Goal: Information Seeking & Learning: Learn about a topic

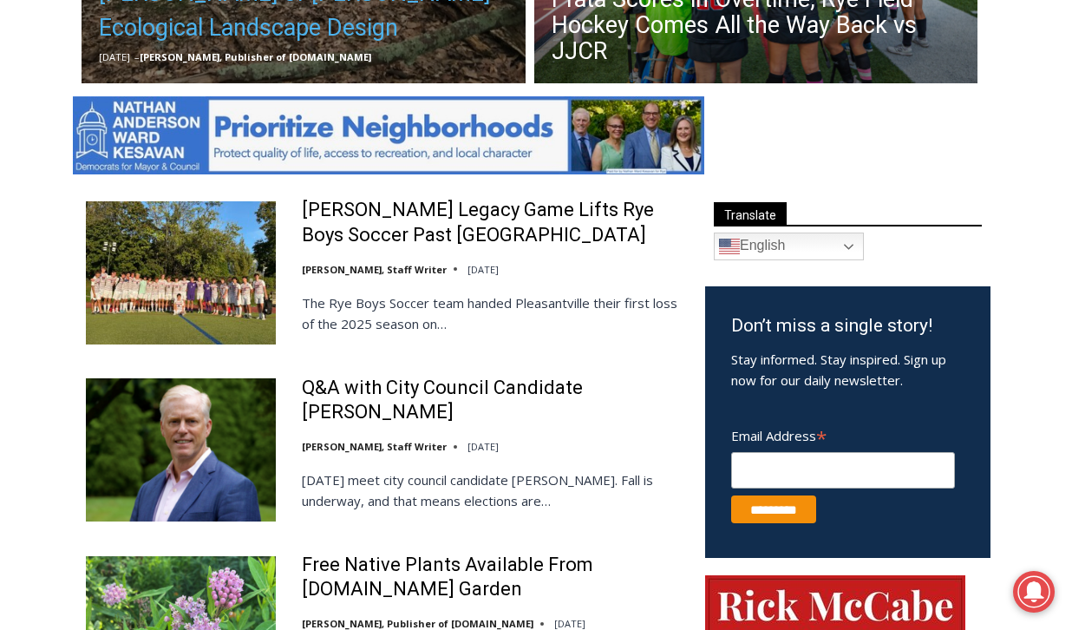
scroll to position [842, 0]
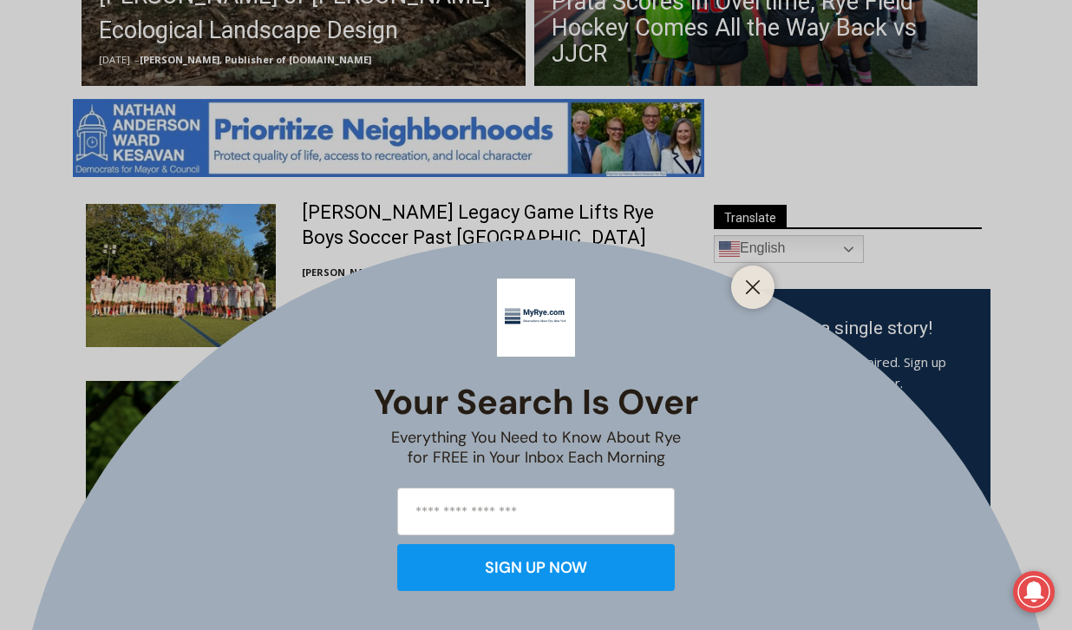
click at [769, 296] on div at bounding box center [752, 286] width 43 height 43
click at [759, 295] on button "Close" at bounding box center [753, 287] width 24 height 24
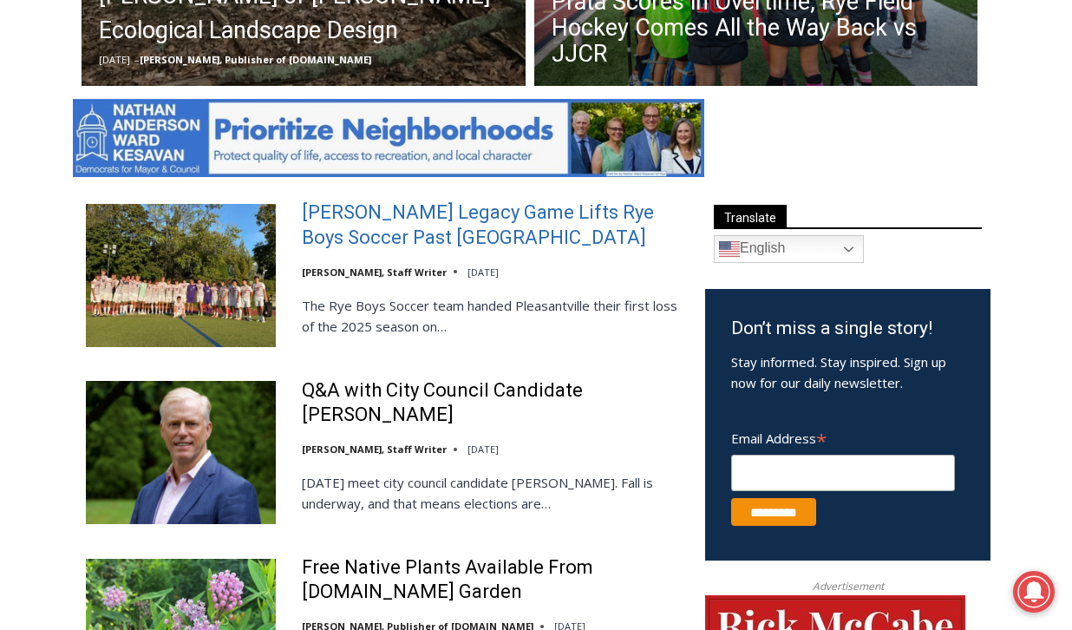
click at [442, 215] on link "[PERSON_NAME] Legacy Game Lifts Rye Boys Soccer Past [GEOGRAPHIC_DATA]" at bounding box center [492, 224] width 381 height 49
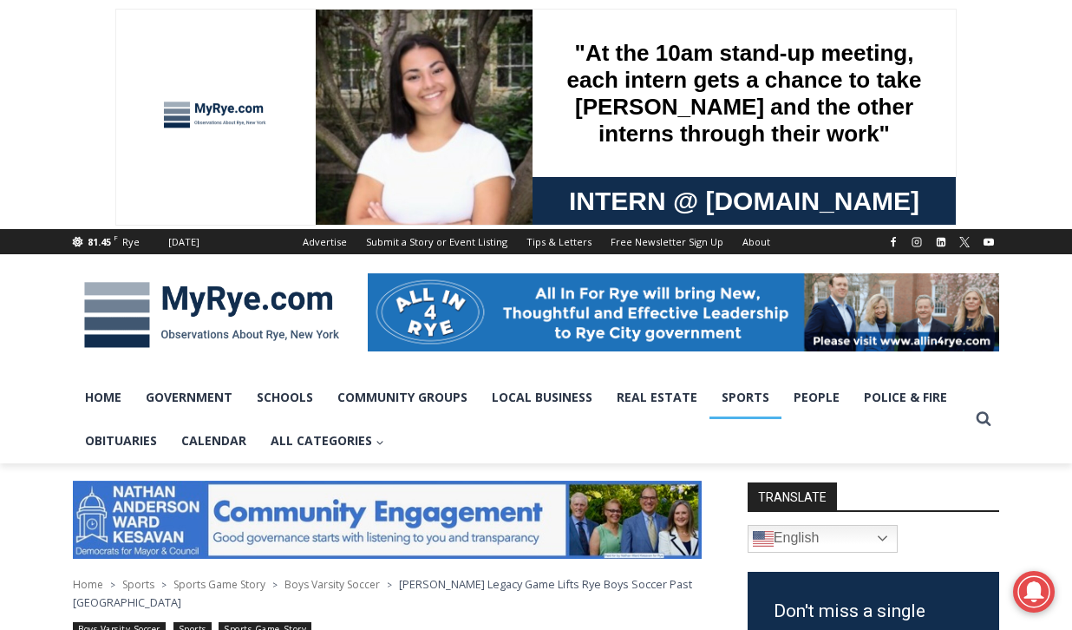
click at [732, 393] on link "Sports" at bounding box center [745, 396] width 72 height 43
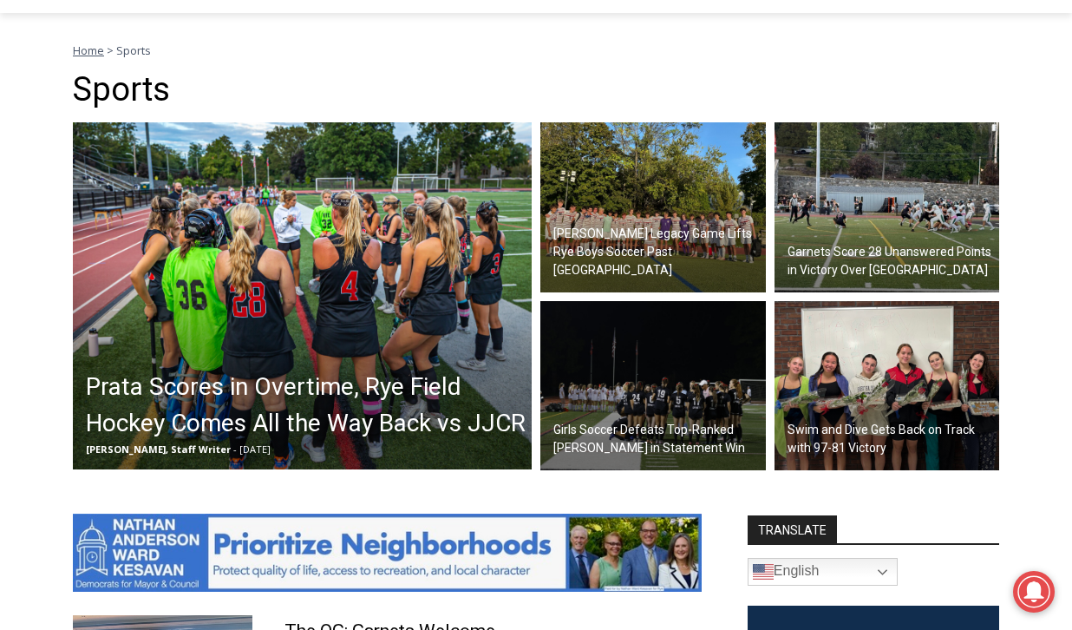
scroll to position [454, 0]
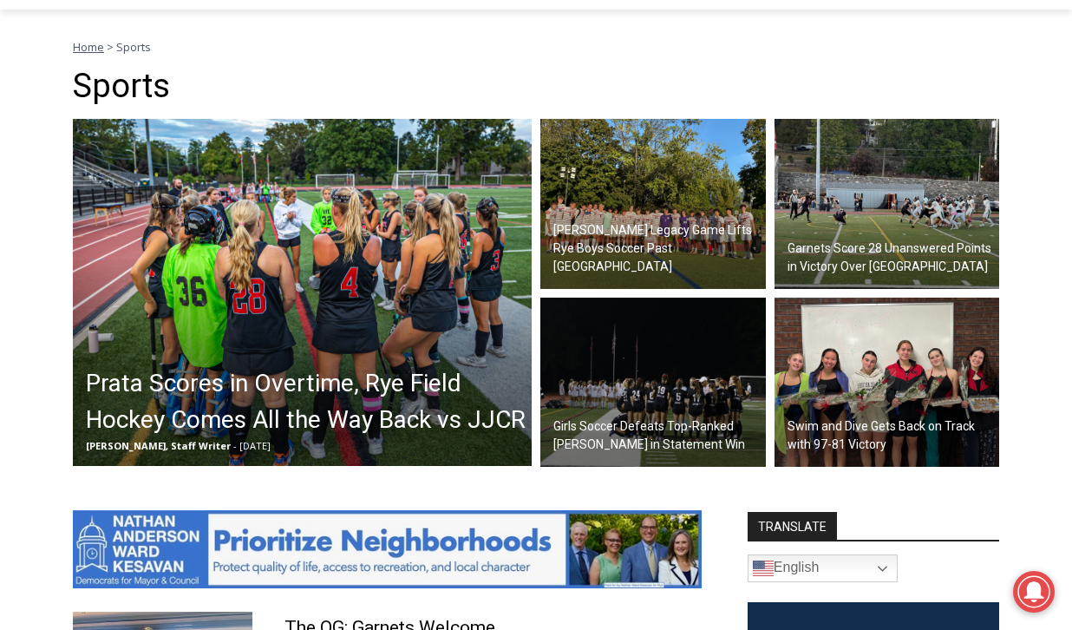
click at [863, 210] on img at bounding box center [886, 204] width 225 height 170
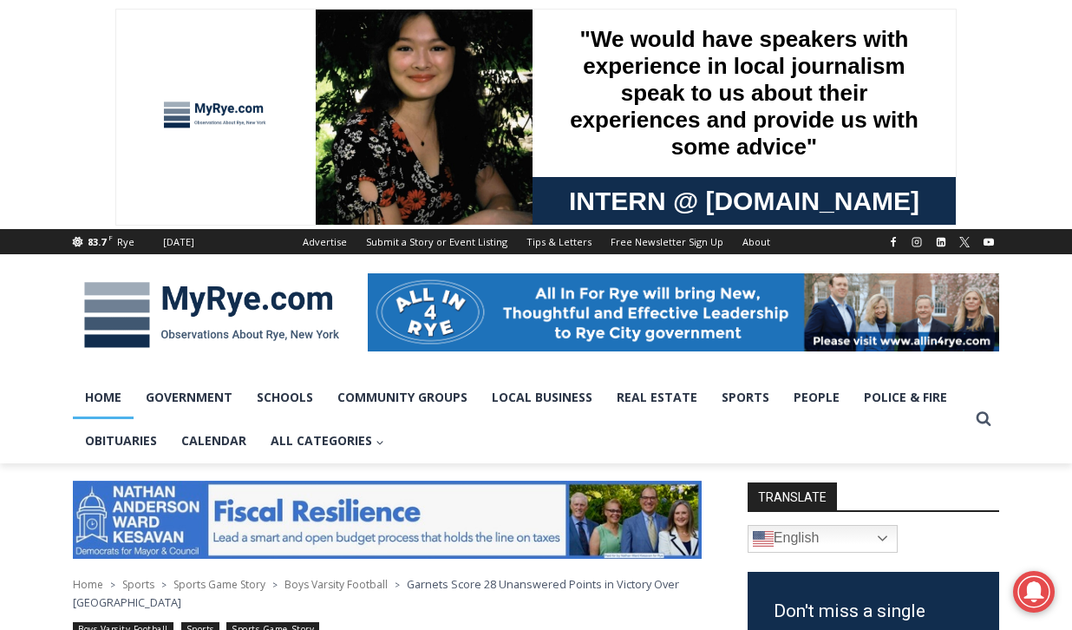
click at [115, 387] on link "Home" at bounding box center [103, 396] width 61 height 43
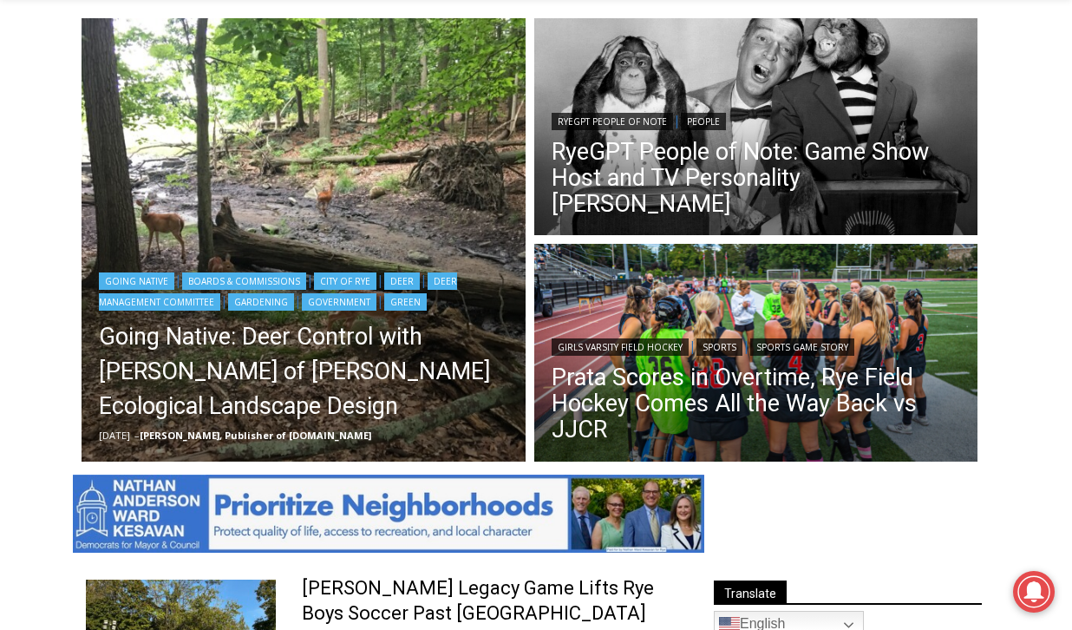
scroll to position [467, 0]
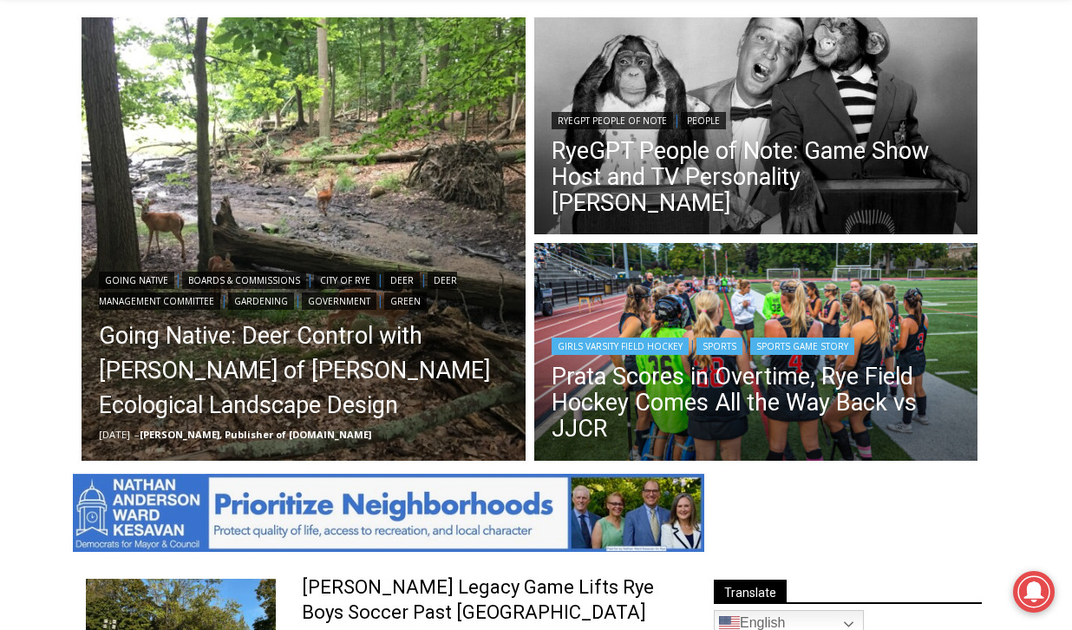
click at [743, 278] on img "Read More Prata Scores in Overtime, Rye Field Hockey Comes All the Way Back vs …" at bounding box center [756, 354] width 444 height 222
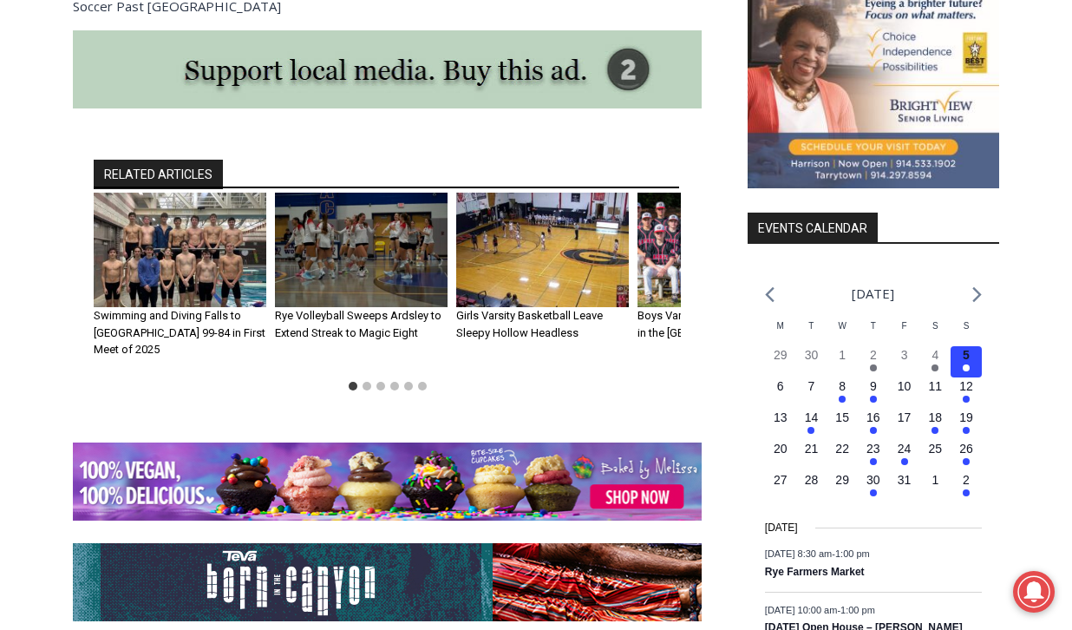
scroll to position [1953, 0]
